Goal: Find specific page/section: Find specific page/section

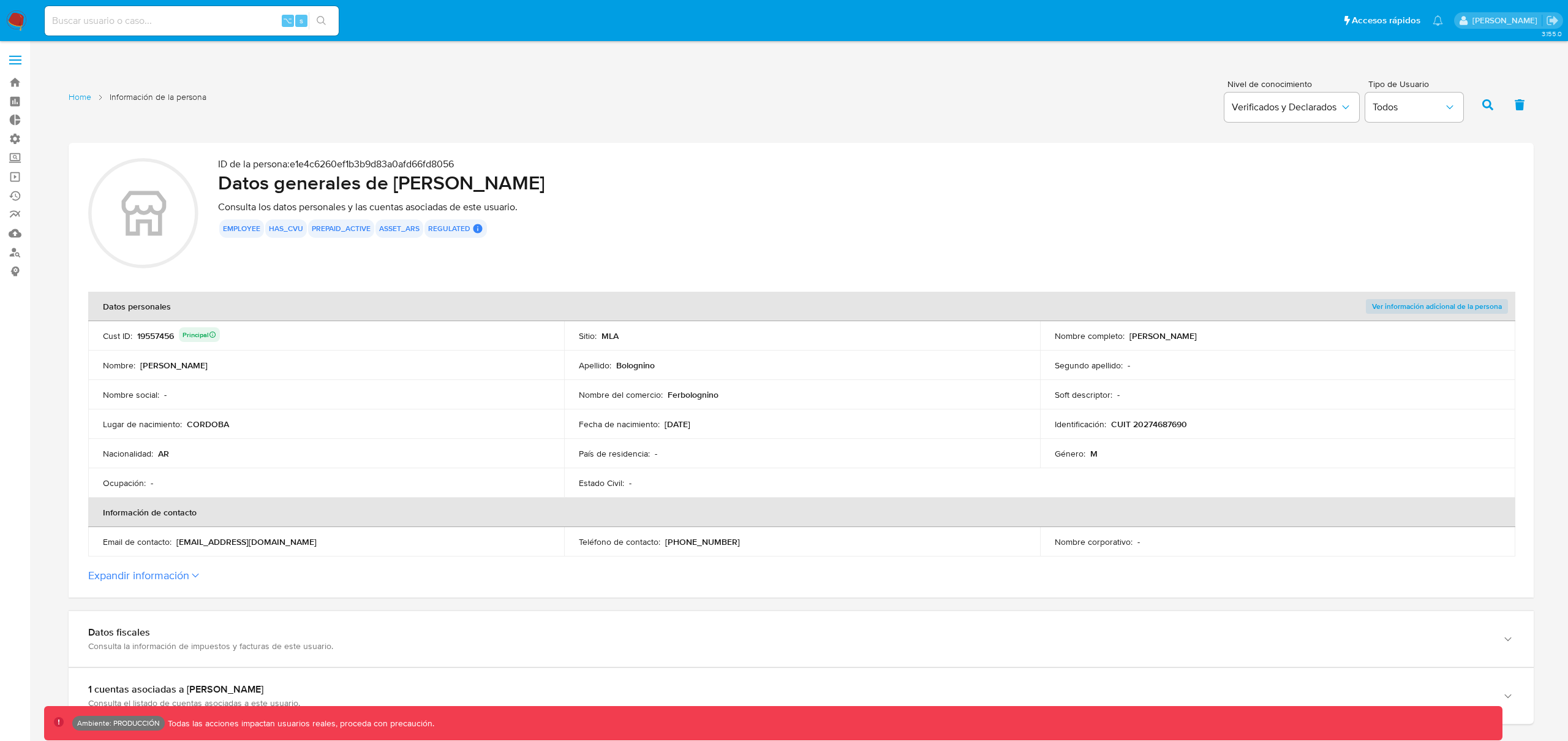
click at [18, 62] on label at bounding box center [15, 60] width 30 height 26
click at [0, 0] on input "checkbox" at bounding box center [0, 0] width 0 height 0
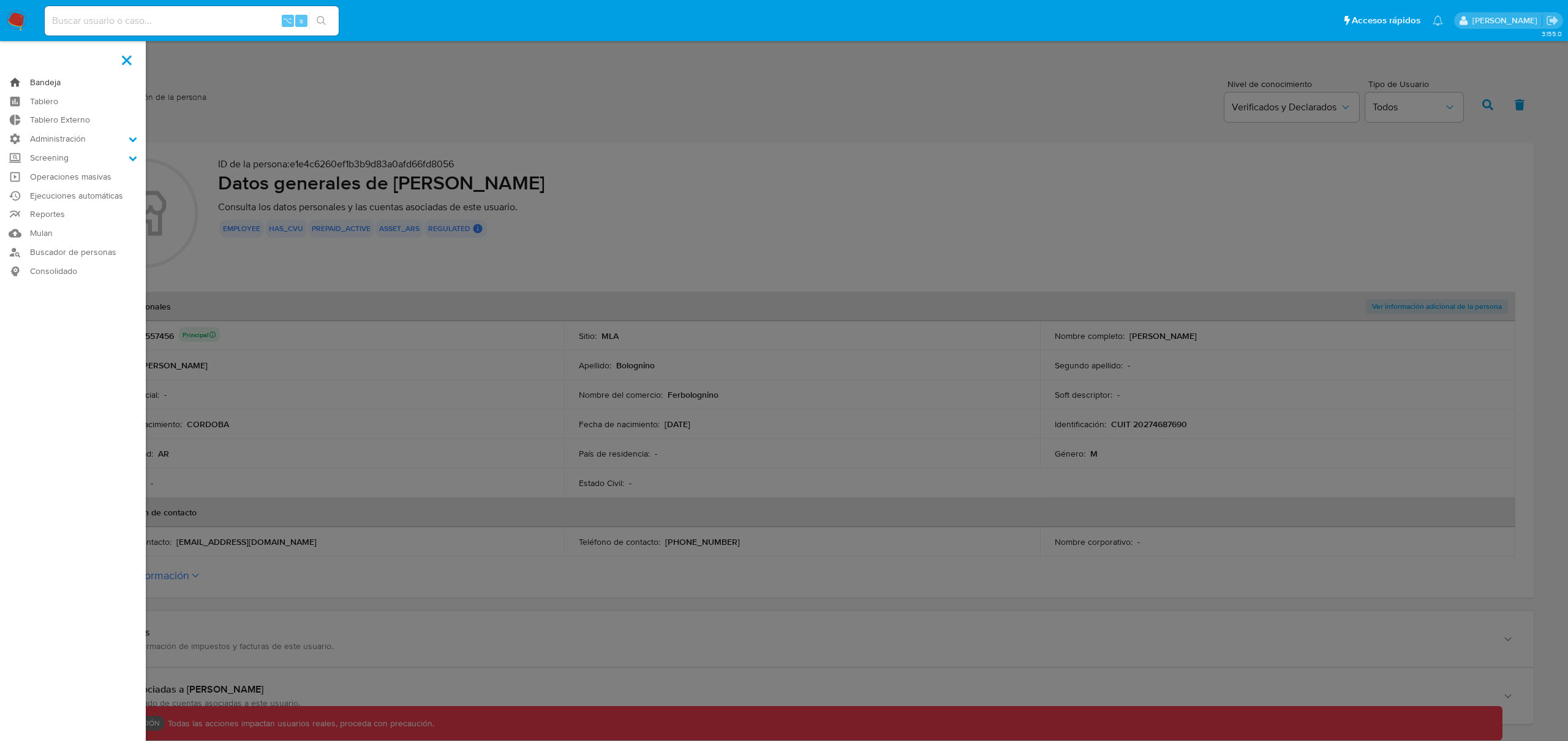
click at [40, 80] on link "Bandeja" at bounding box center [73, 82] width 146 height 19
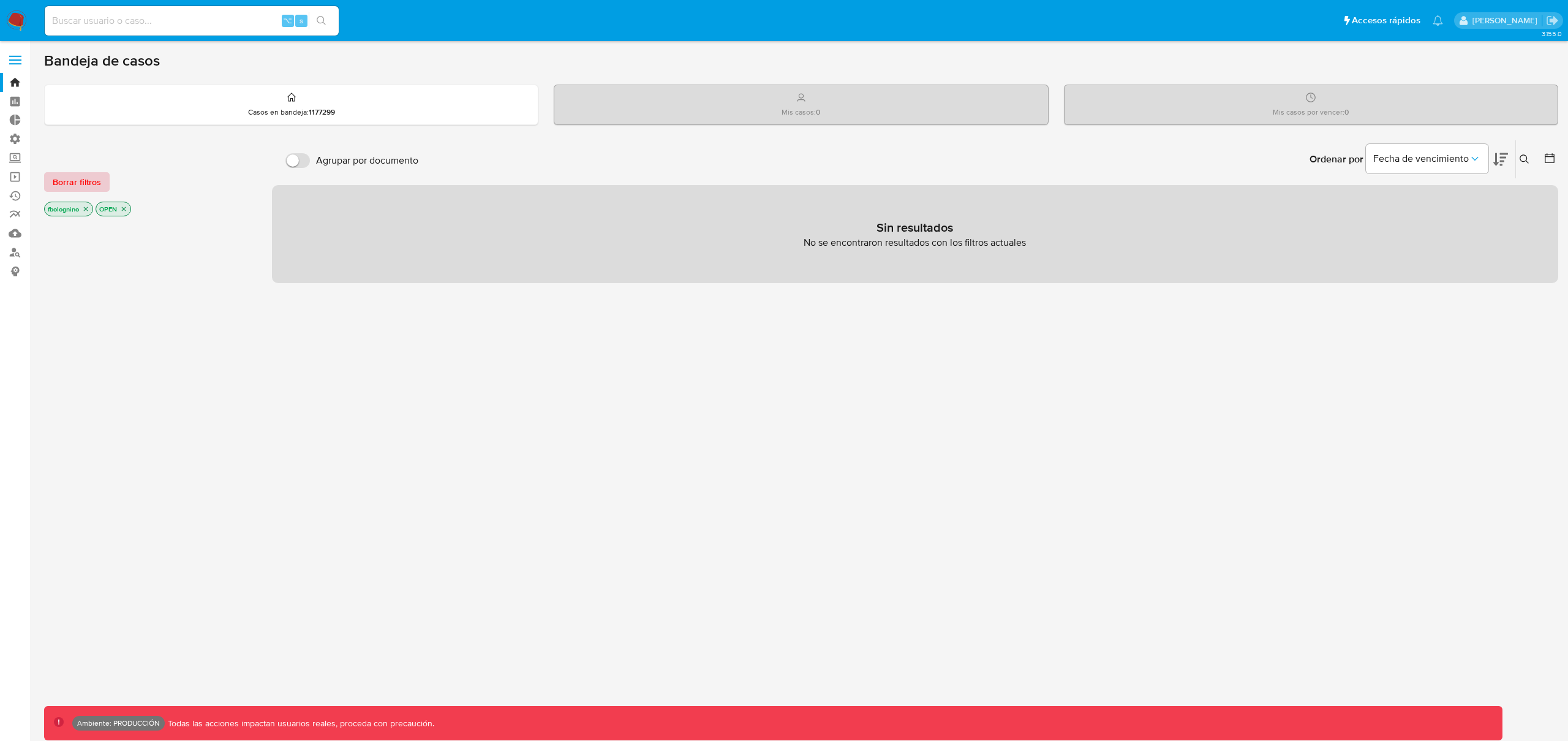
click at [65, 181] on span "Borrar filtros" at bounding box center [77, 181] width 48 height 17
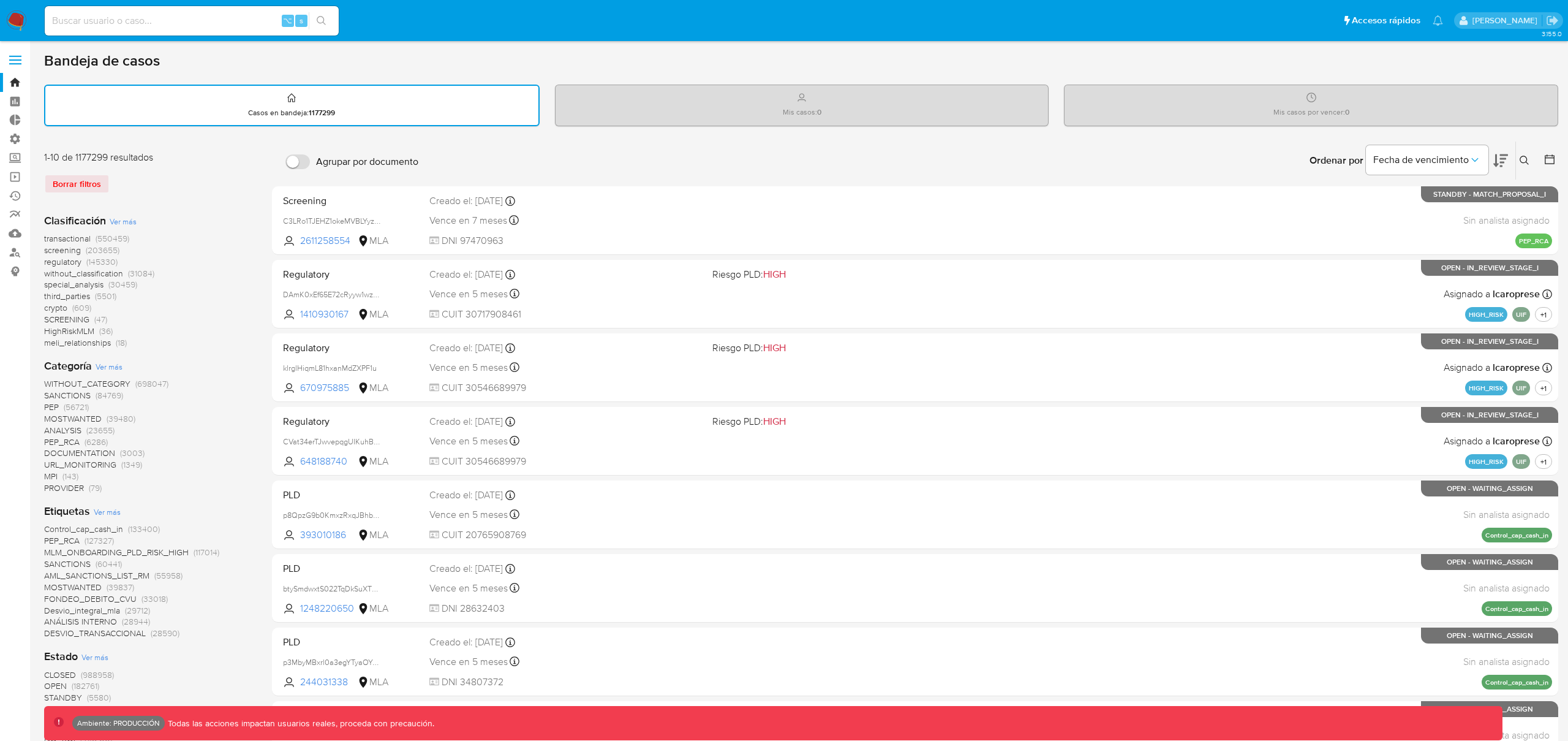
click at [66, 260] on span "regulatory" at bounding box center [63, 262] width 38 height 13
